Goal: Transaction & Acquisition: Obtain resource

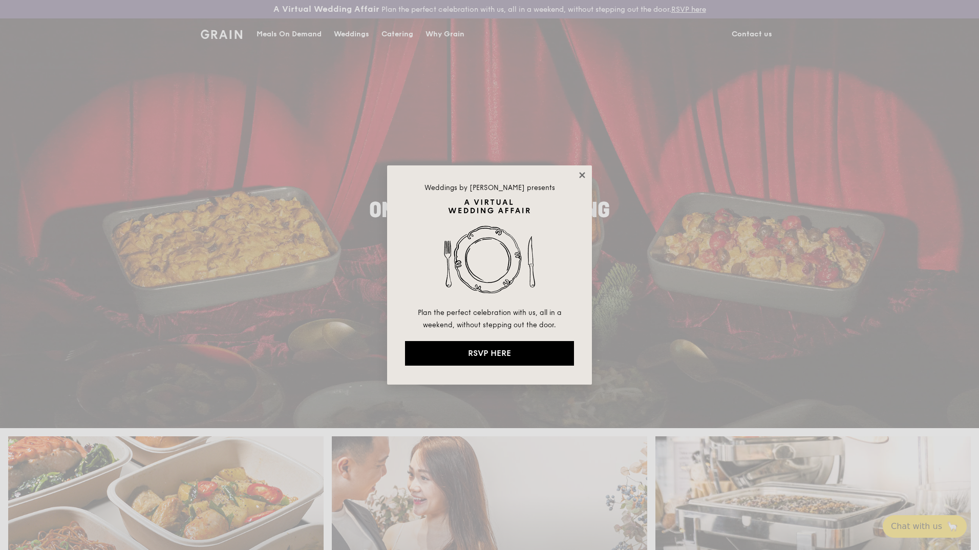
click at [579, 174] on icon at bounding box center [581, 174] width 9 height 9
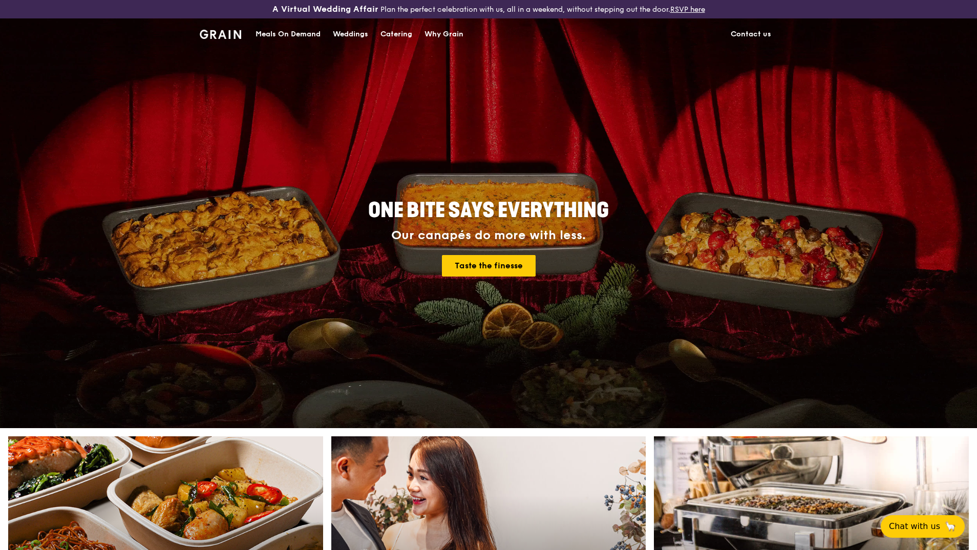
click at [290, 37] on div "Meals On Demand" at bounding box center [287, 34] width 65 height 31
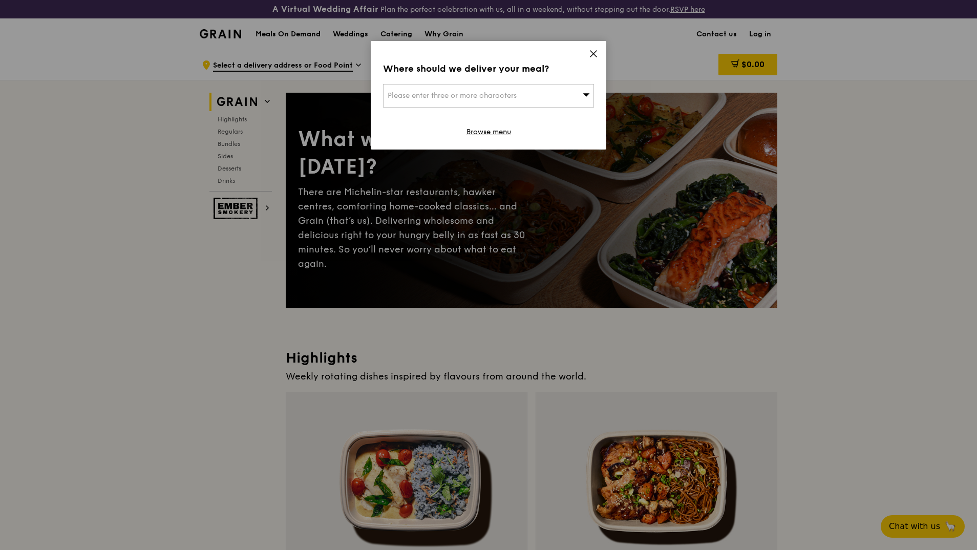
click at [580, 91] on div "Please enter three or more characters" at bounding box center [488, 96] width 211 height 24
click at [595, 50] on icon at bounding box center [593, 53] width 9 height 9
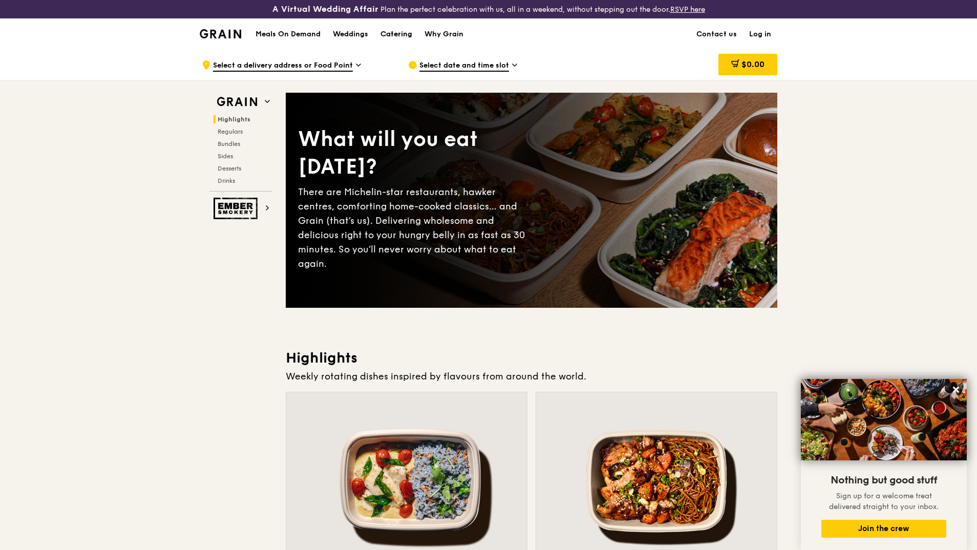
click at [395, 31] on div "Catering" at bounding box center [396, 34] width 32 height 31
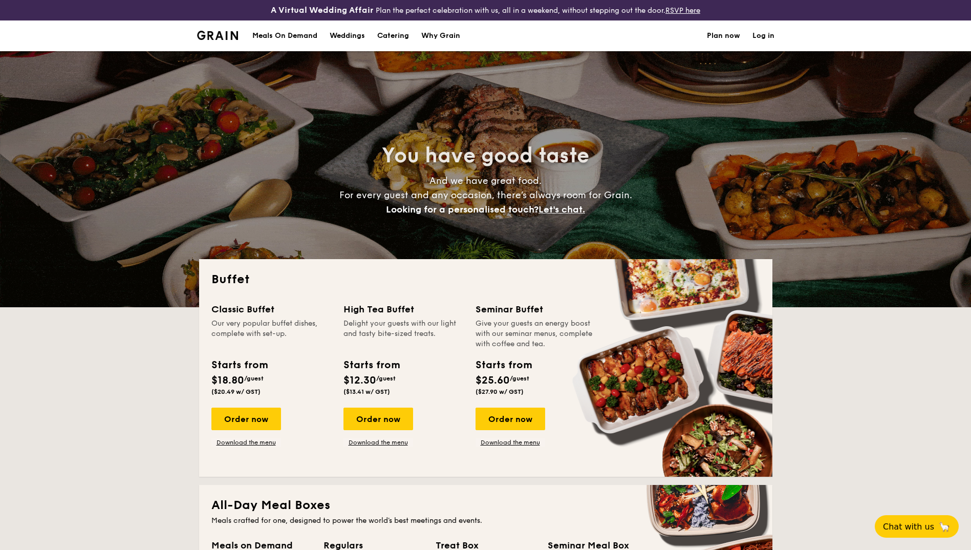
select select
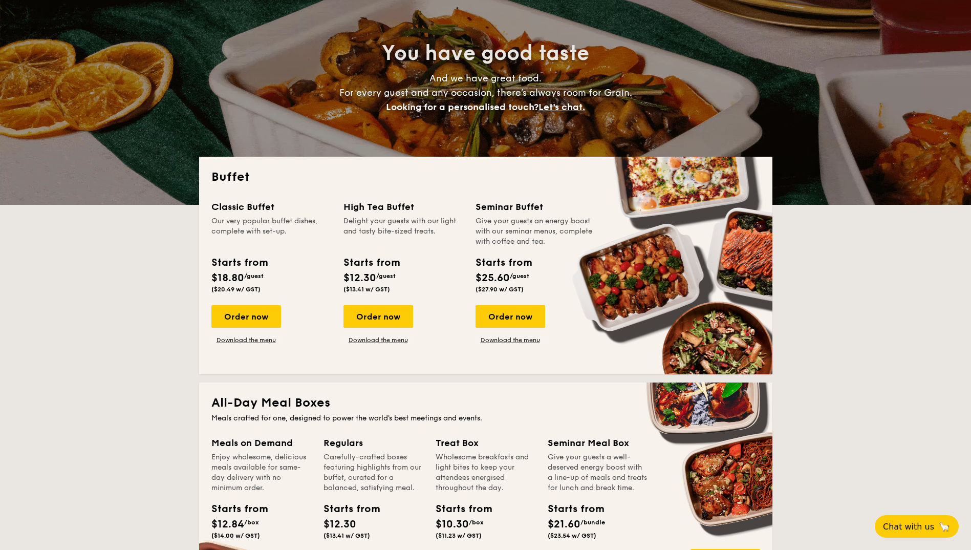
scroll to position [154, 0]
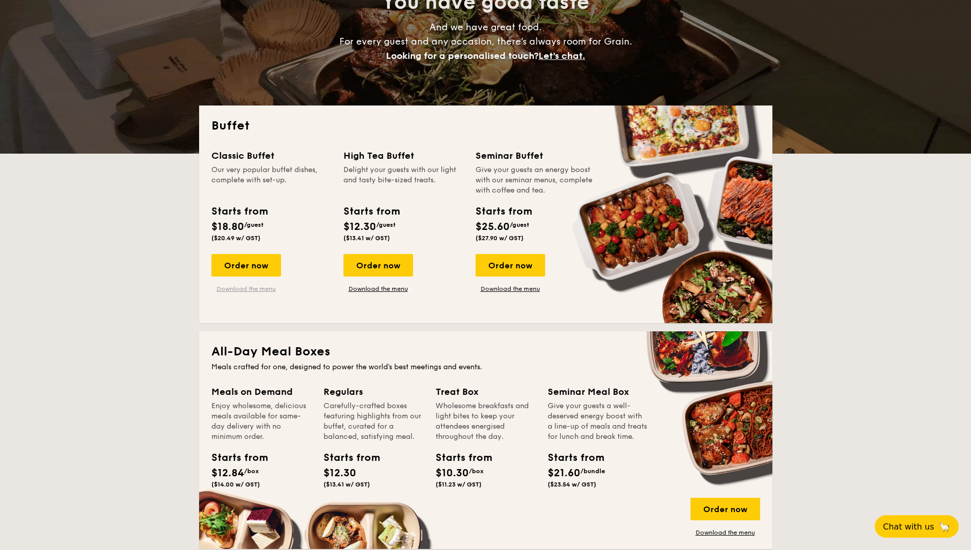
click at [272, 292] on link "Download the menu" at bounding box center [246, 289] width 70 height 8
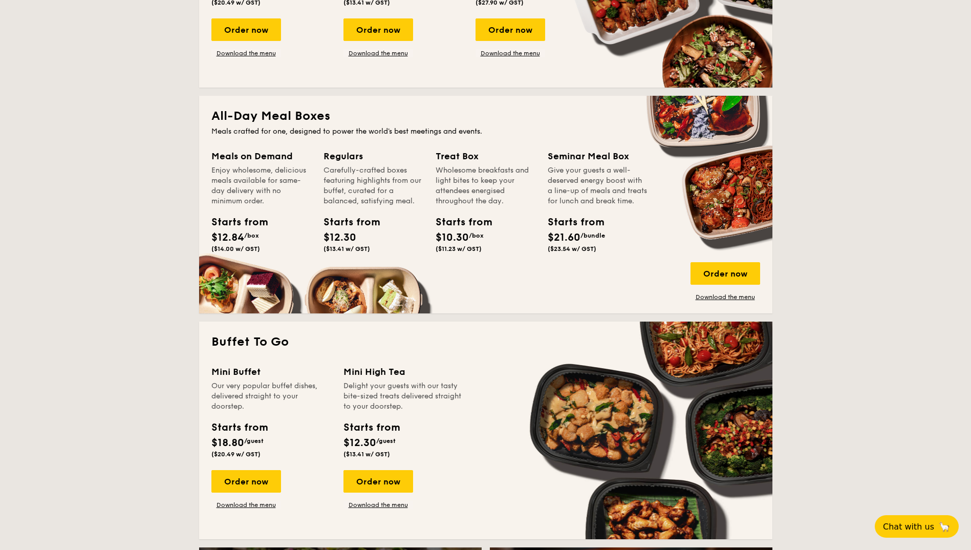
scroll to position [409, 0]
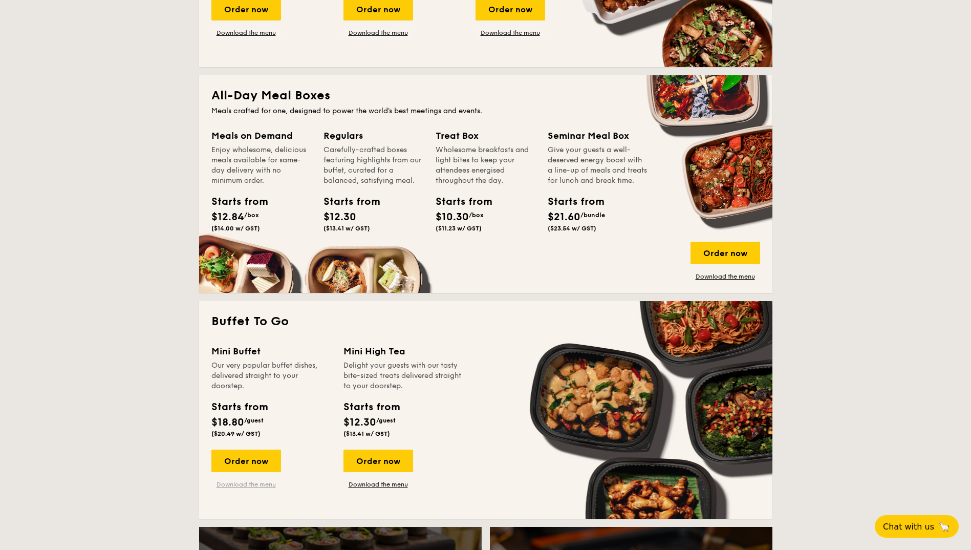
click at [269, 486] on link "Download the menu" at bounding box center [246, 484] width 70 height 8
